Goal: Task Accomplishment & Management: Use online tool/utility

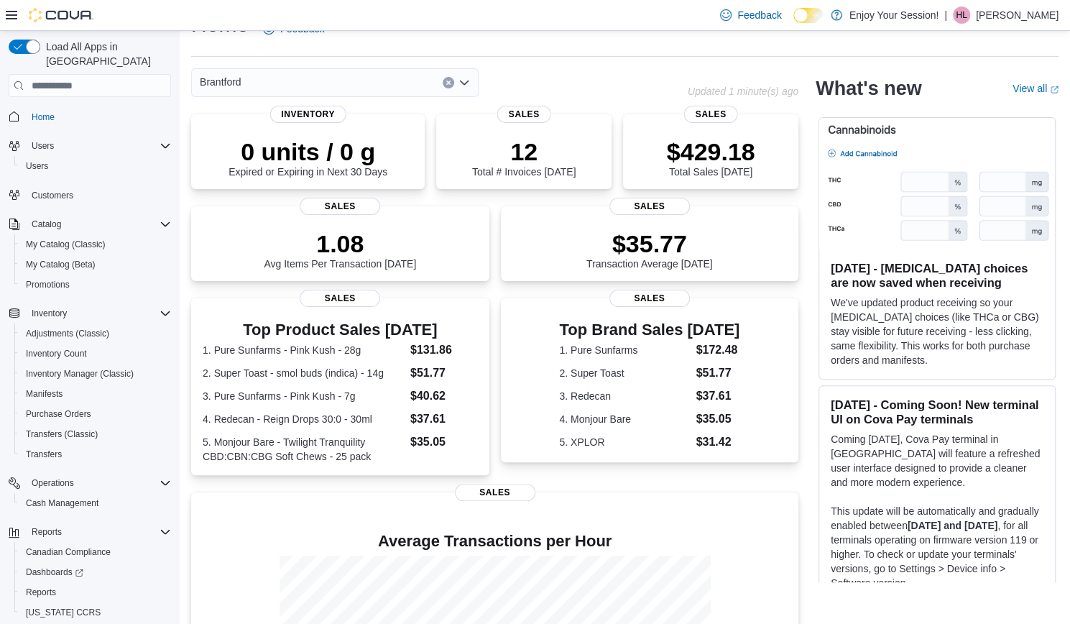
scroll to position [33, 0]
click at [33, 584] on span "Reports" at bounding box center [41, 592] width 30 height 17
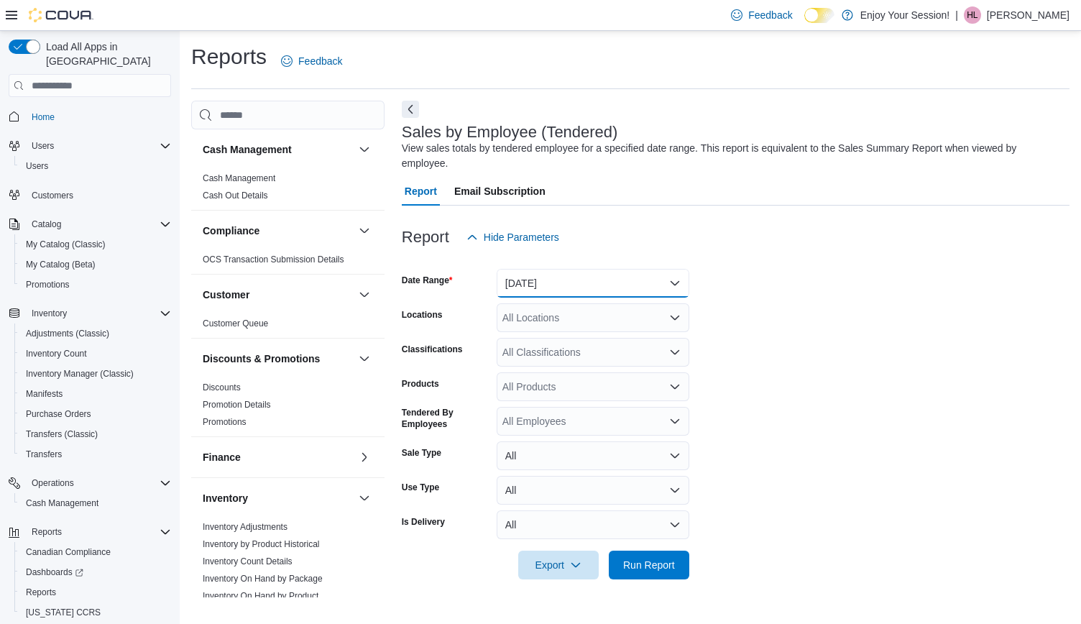
click at [553, 290] on button "[DATE]" at bounding box center [593, 283] width 193 height 29
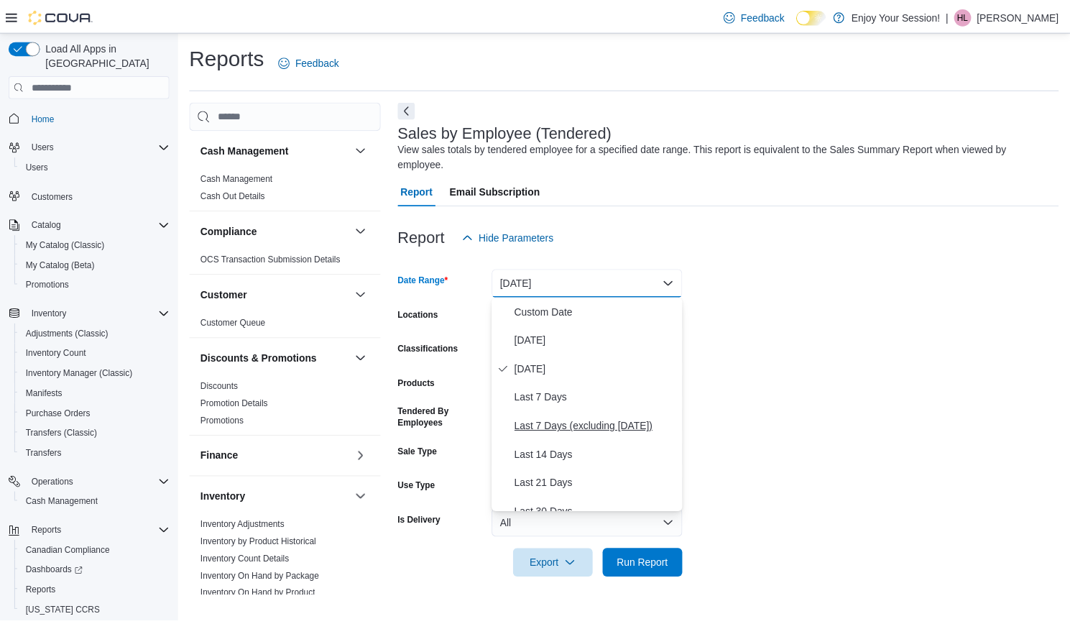
scroll to position [216, 0]
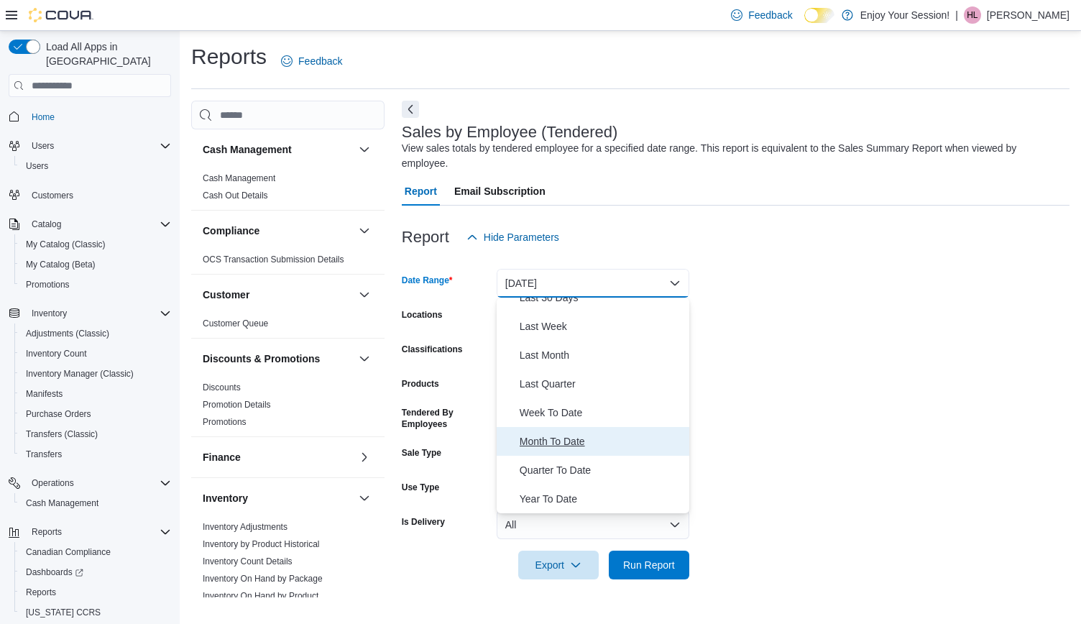
click at [551, 441] on span "Month To Date" at bounding box center [602, 441] width 164 height 17
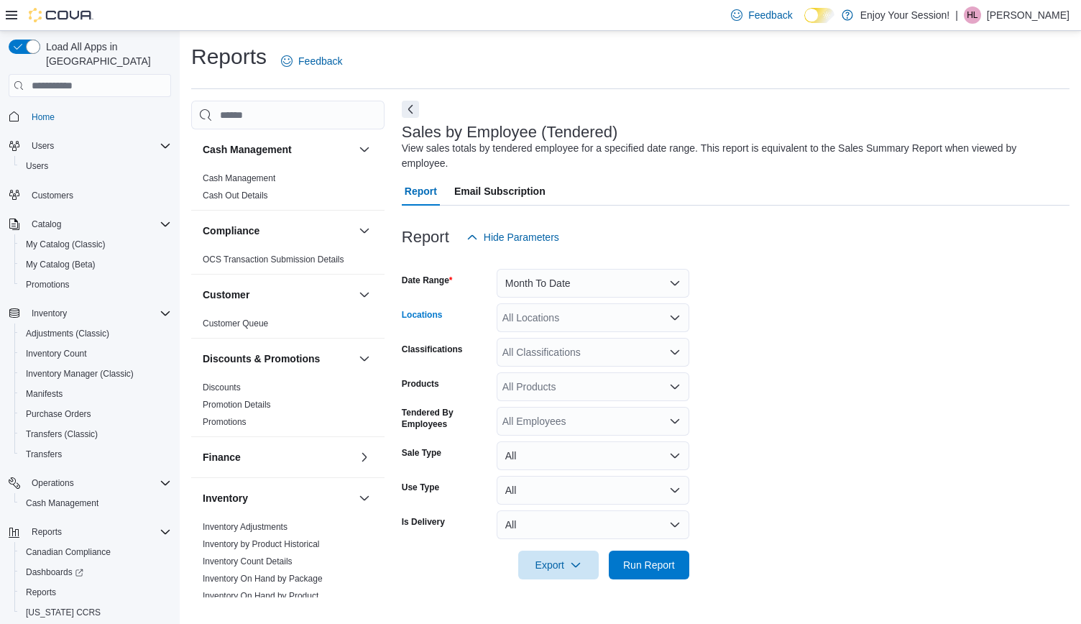
click at [622, 319] on div "All Locations" at bounding box center [593, 317] width 193 height 29
type input "*****"
click at [604, 353] on button "Brantford" at bounding box center [593, 342] width 193 height 21
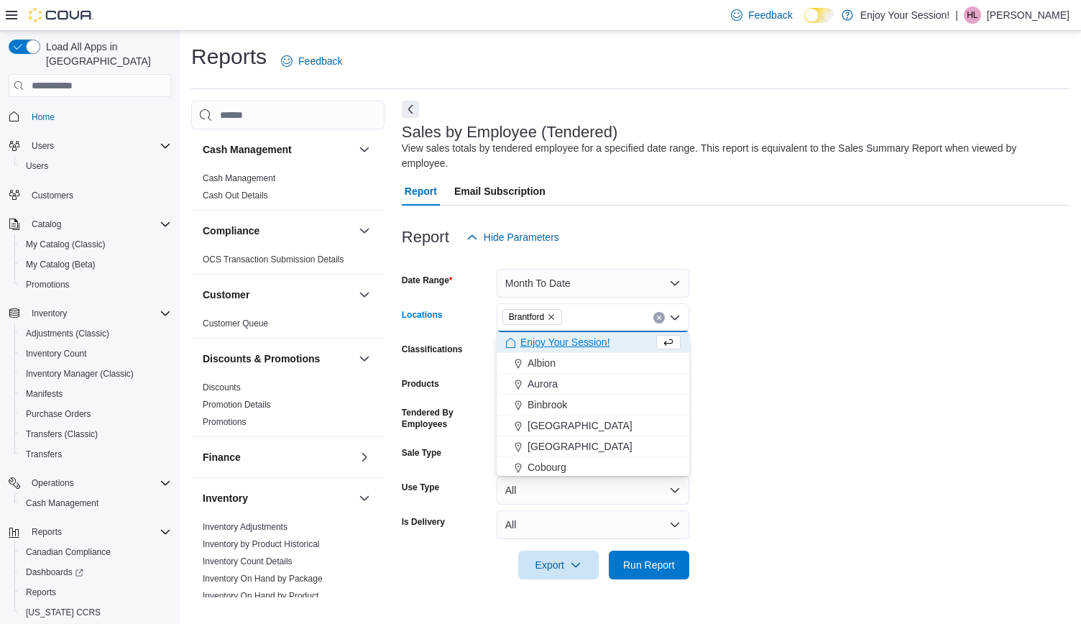
click at [828, 367] on form "Date Range Month To Date Locations [GEOGRAPHIC_DATA] Combo box. Selected. [GEOG…" at bounding box center [736, 416] width 668 height 328
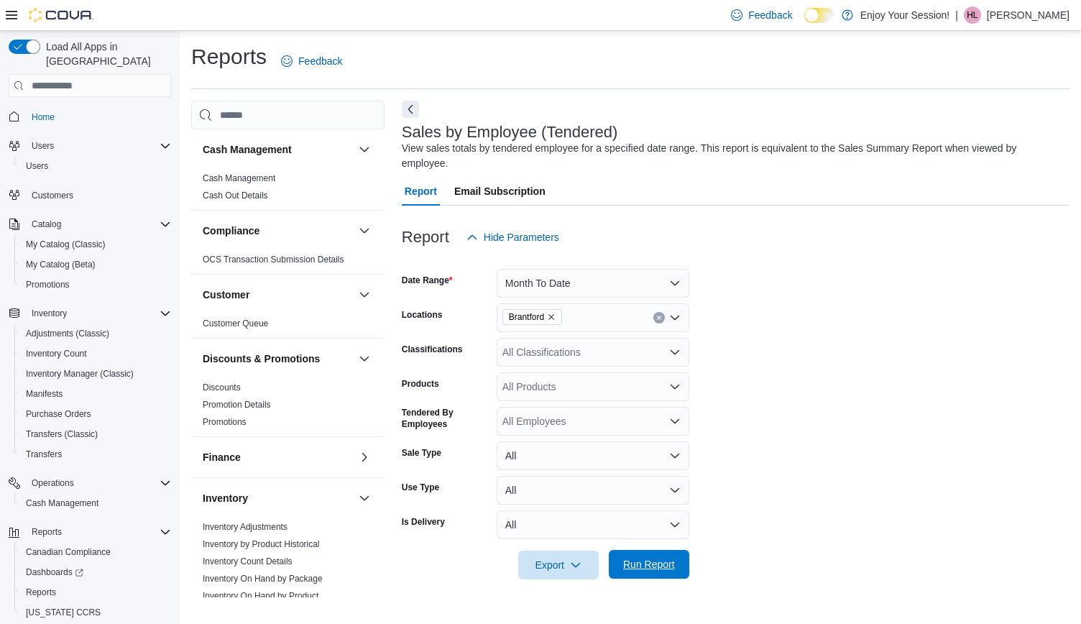
click at [672, 558] on span "Run Report" at bounding box center [649, 564] width 52 height 14
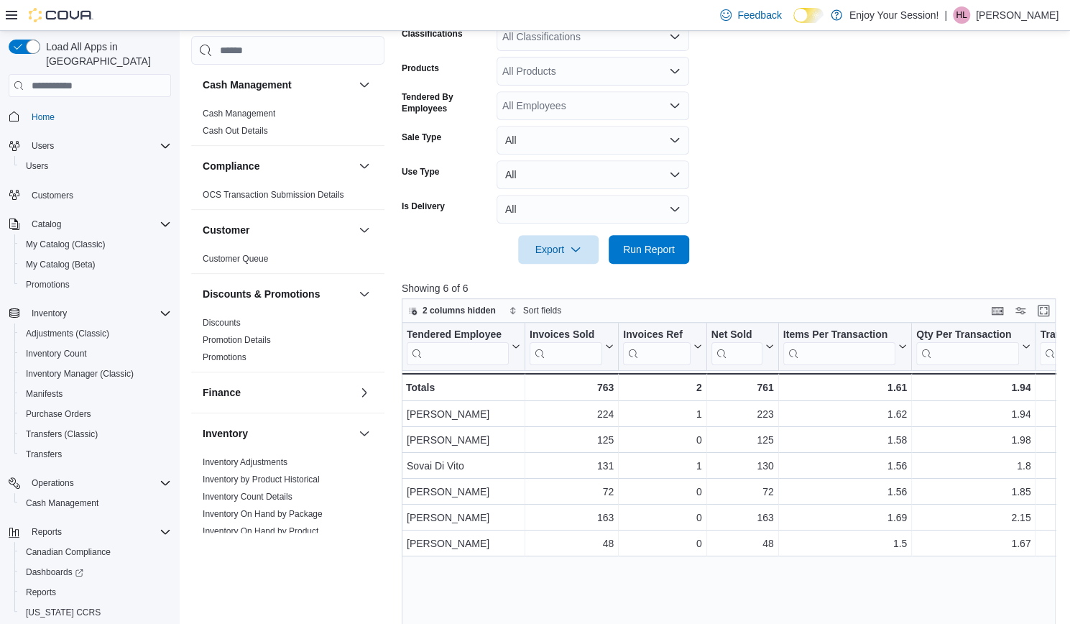
scroll to position [418, 0]
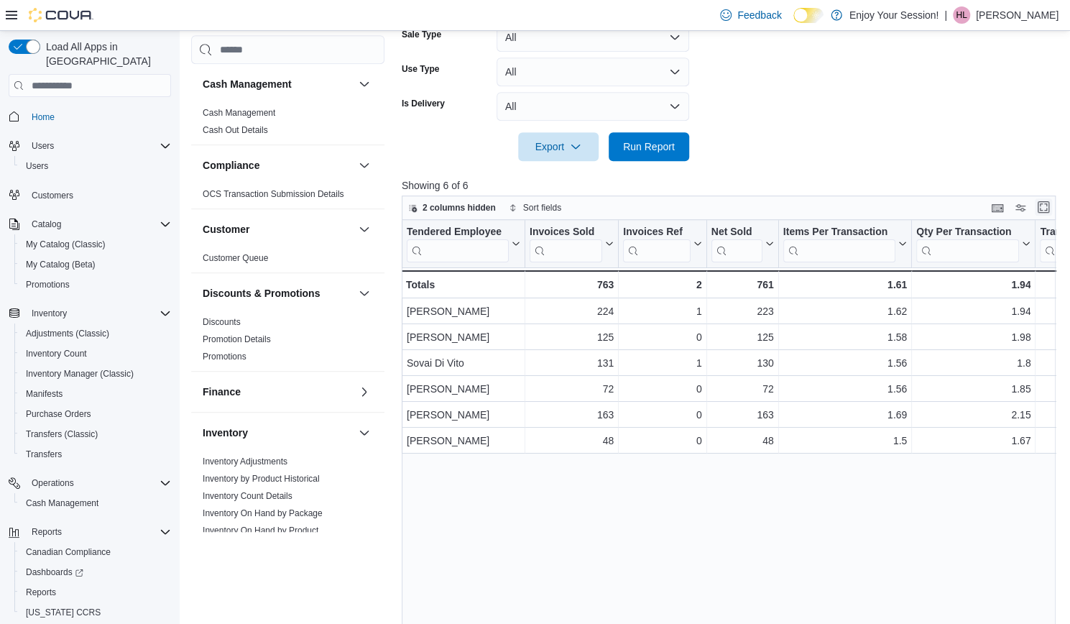
click at [1052, 212] on button "Enter fullscreen" at bounding box center [1043, 206] width 17 height 17
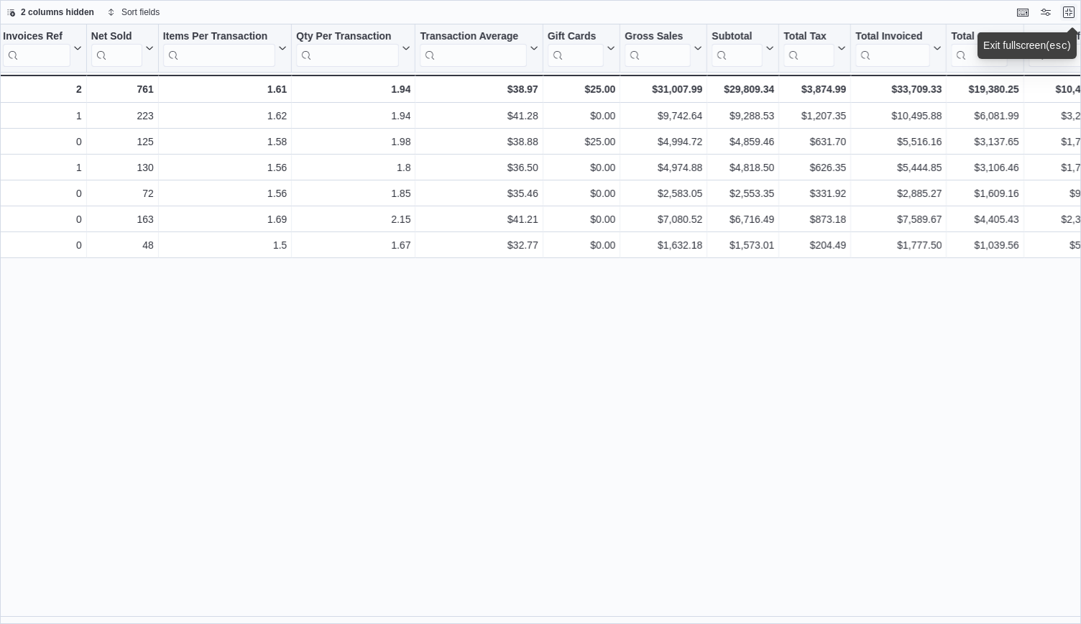
scroll to position [0, 218]
click at [918, 484] on div "Tendered Employee Click to view column header actions Invoices Sold Click to vi…" at bounding box center [540, 324] width 1081 height 600
